Goal: Find specific page/section: Find specific page/section

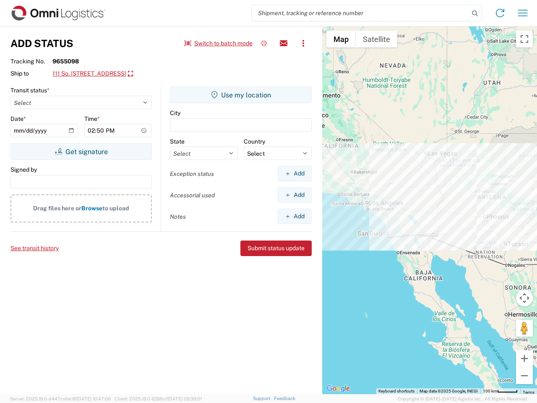
click at [360, 13] on input "search" at bounding box center [360, 13] width 217 height 16
click at [475, 13] on icon at bounding box center [475, 14] width 12 height 12
click at [500, 13] on icon at bounding box center [499, 12] width 13 height 13
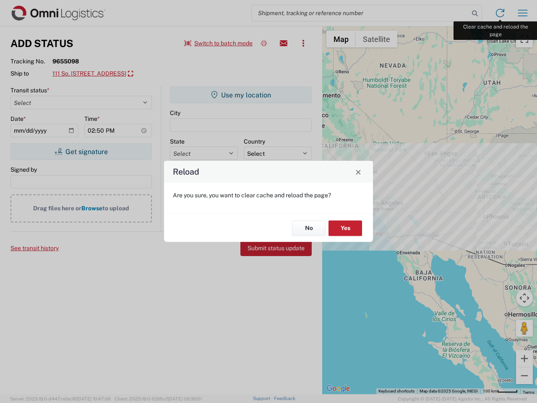
click at [523, 13] on div "Reload Are you sure, you want to clear cache and reload the page? No Yes" at bounding box center [268, 201] width 537 height 403
click at [219, 43] on div "Reload Are you sure, you want to clear cache and reload the page? No Yes" at bounding box center [268, 201] width 537 height 403
click at [264, 43] on div "Reload Are you sure, you want to clear cache and reload the page? No Yes" at bounding box center [268, 201] width 537 height 403
click at [284, 43] on div "Reload Are you sure, you want to clear cache and reload the page? No Yes" at bounding box center [268, 201] width 537 height 403
click at [303, 43] on div "Reload Are you sure, you want to clear cache and reload the page? No Yes" at bounding box center [268, 201] width 537 height 403
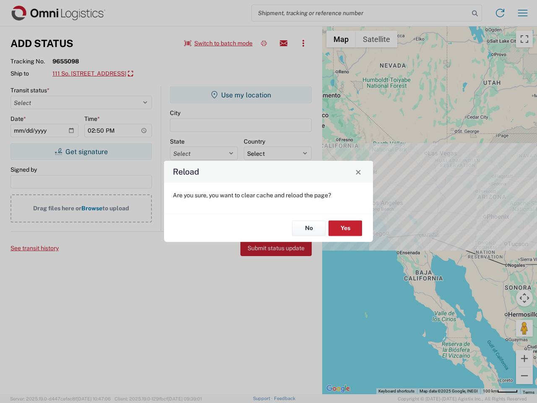
click at [107, 74] on div "Reload Are you sure, you want to clear cache and reload the page? No Yes" at bounding box center [268, 201] width 537 height 403
click at [81, 151] on div "Reload Are you sure, you want to clear cache and reload the page? No Yes" at bounding box center [268, 201] width 537 height 403
